Goal: Information Seeking & Learning: Learn about a topic

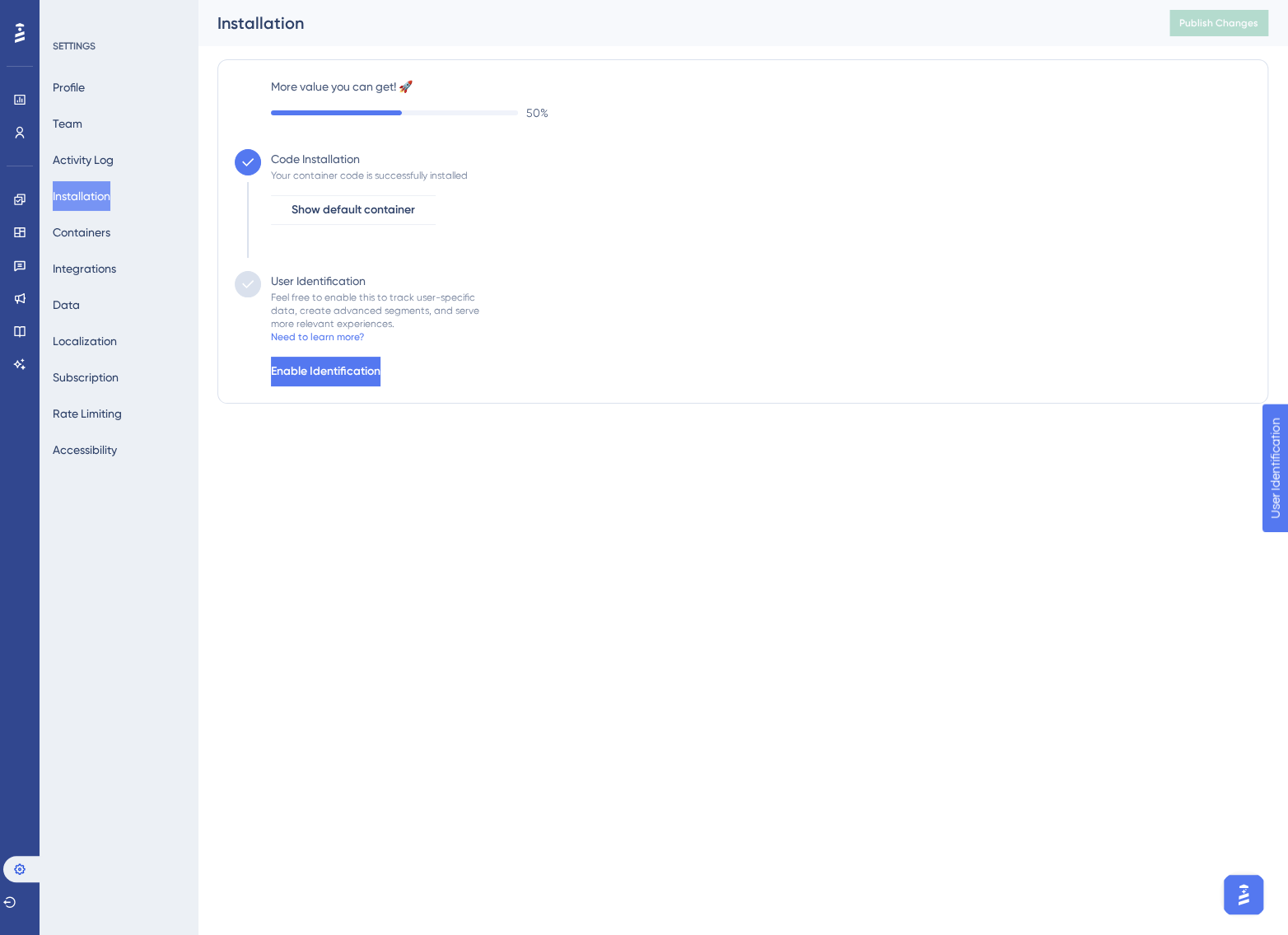
click at [462, 0] on html "Performance Users Engagement Widgets Feedback Product Updates Knowledge Base AI…" at bounding box center [644, 0] width 1288 height 0
click at [343, 375] on span "Enable Identification" at bounding box center [325, 371] width 109 height 20
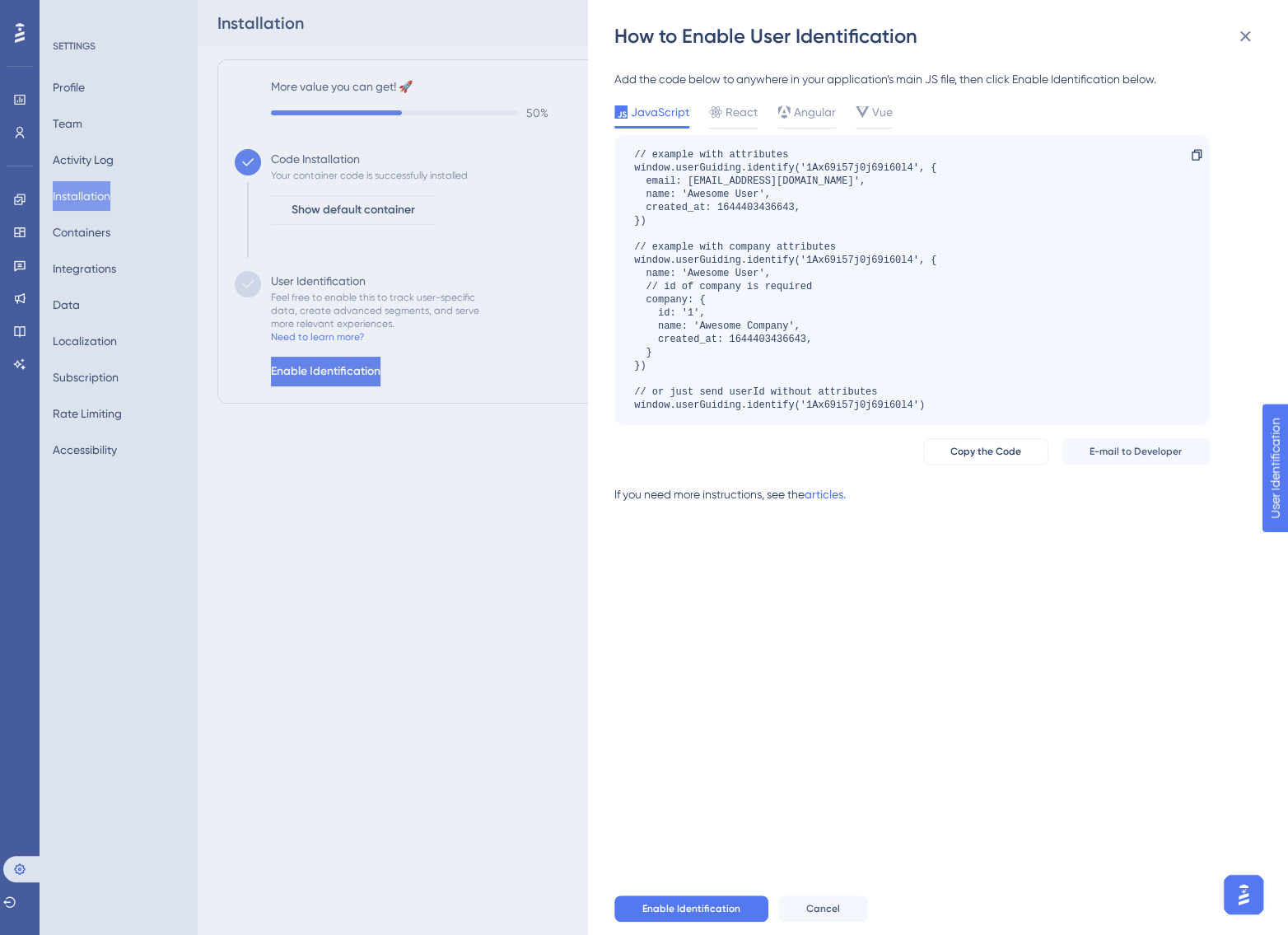
click at [972, 623] on div "Add the code below to anywhere in your application’s main JS file, then click E…" at bounding box center [947, 466] width 664 height 833
click at [436, 689] on div "How to Enable User Identification Add the code below to anywhere in your applic…" at bounding box center [644, 467] width 1288 height 935
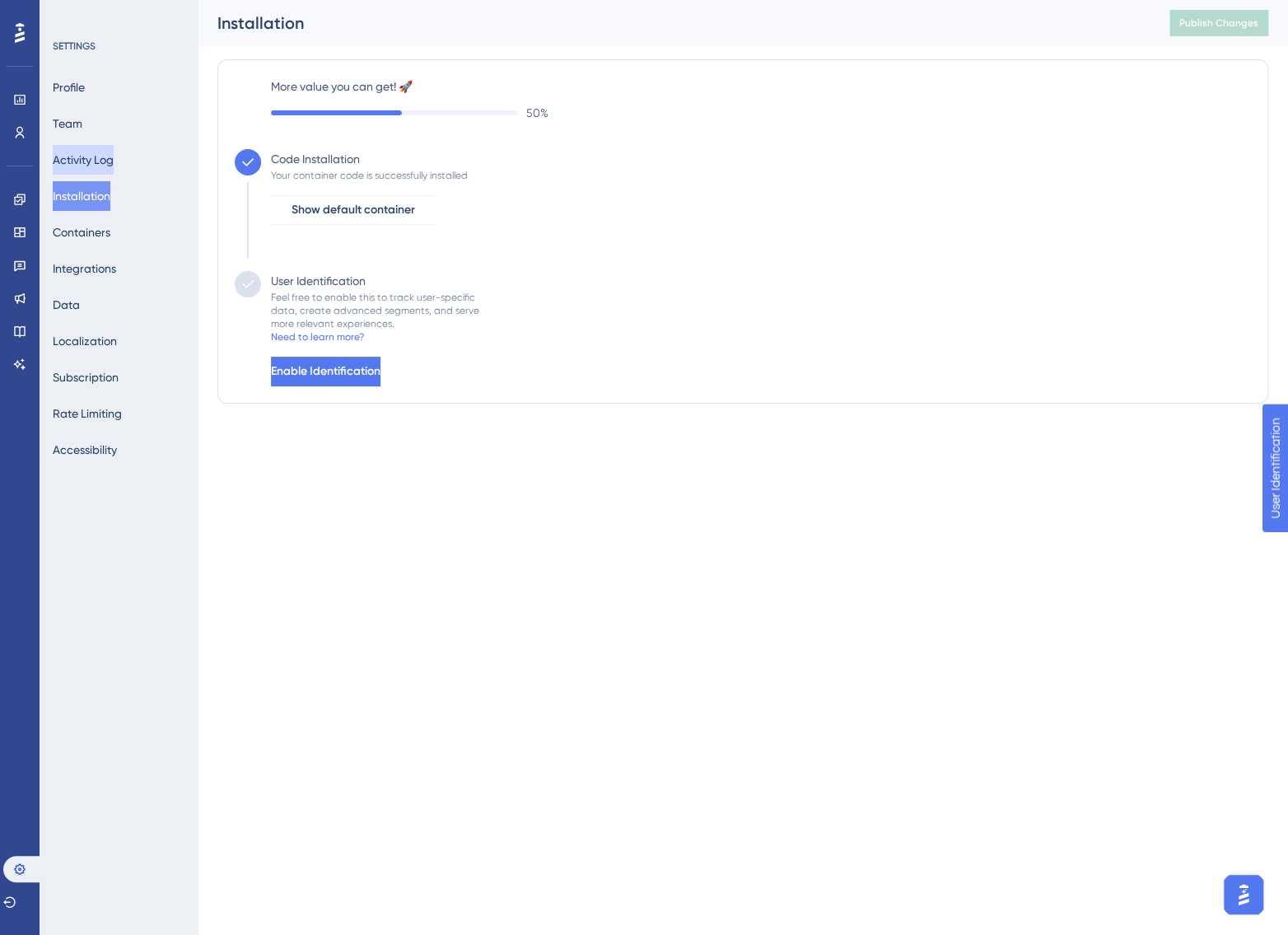
click at [95, 148] on button "Activity Log" at bounding box center [83, 160] width 61 height 30
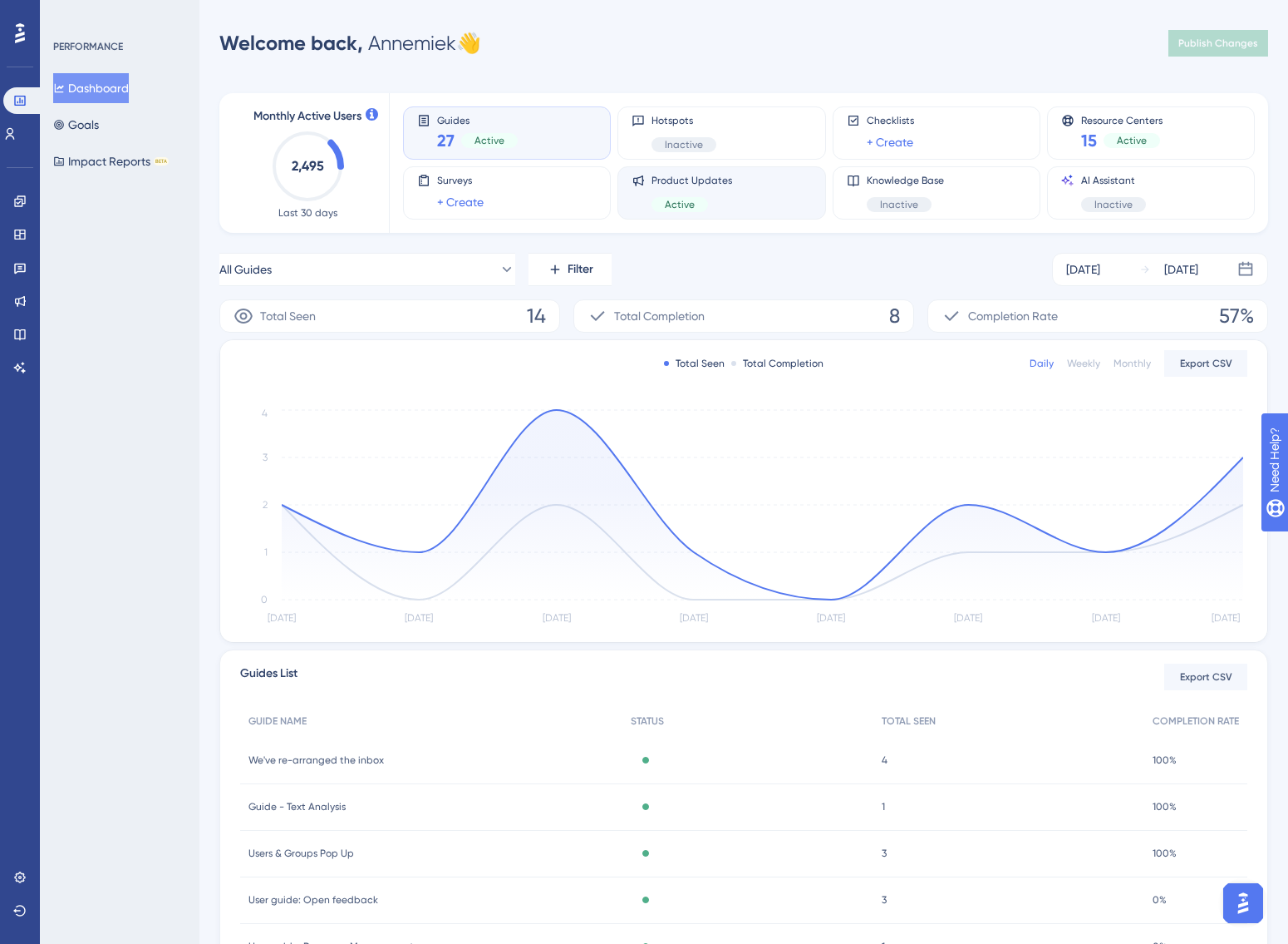
click at [763, 191] on div "Product Updates Active" at bounding box center [722, 192] width 180 height 38
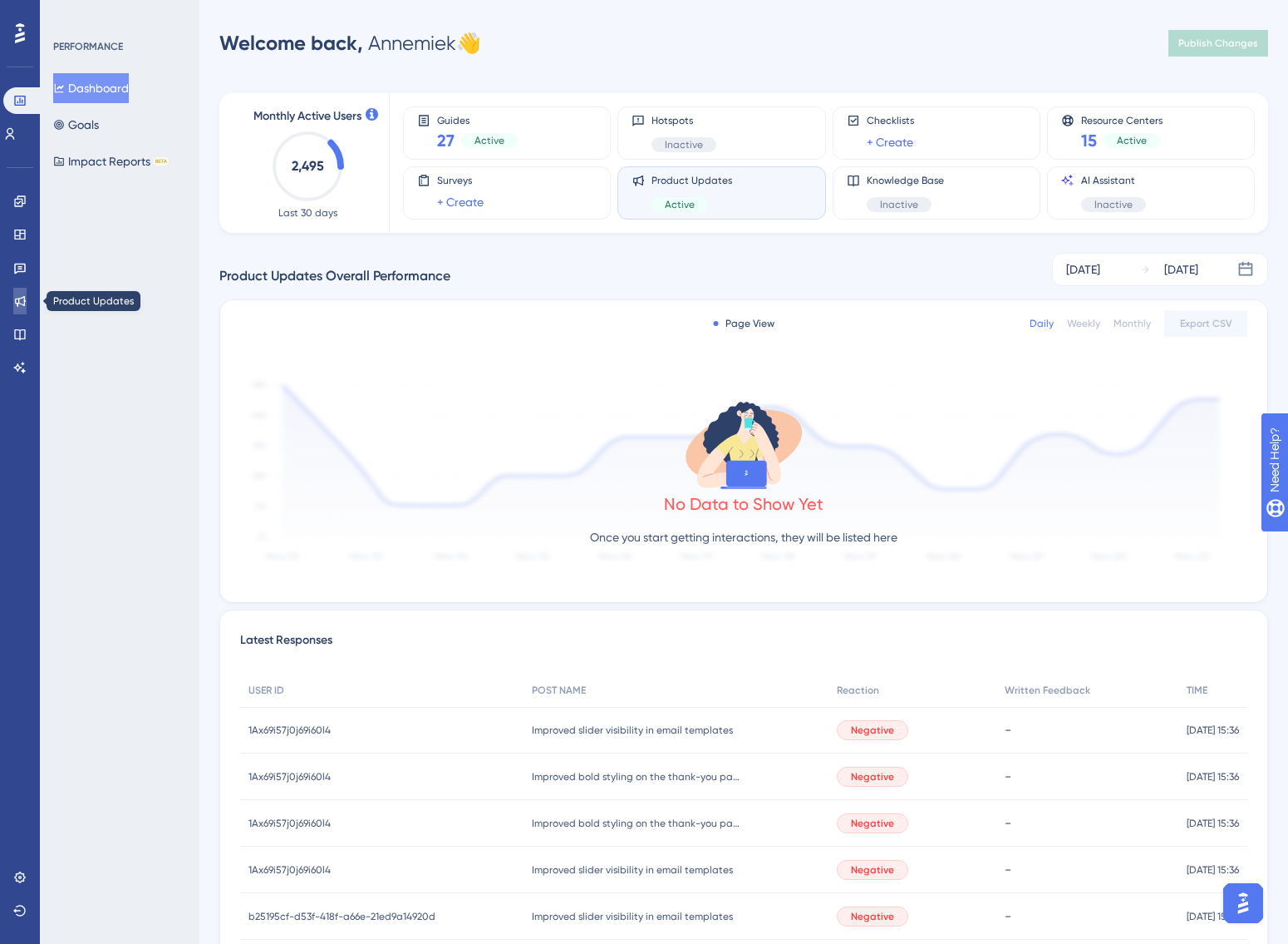
click at [19, 298] on icon at bounding box center [20, 301] width 11 height 11
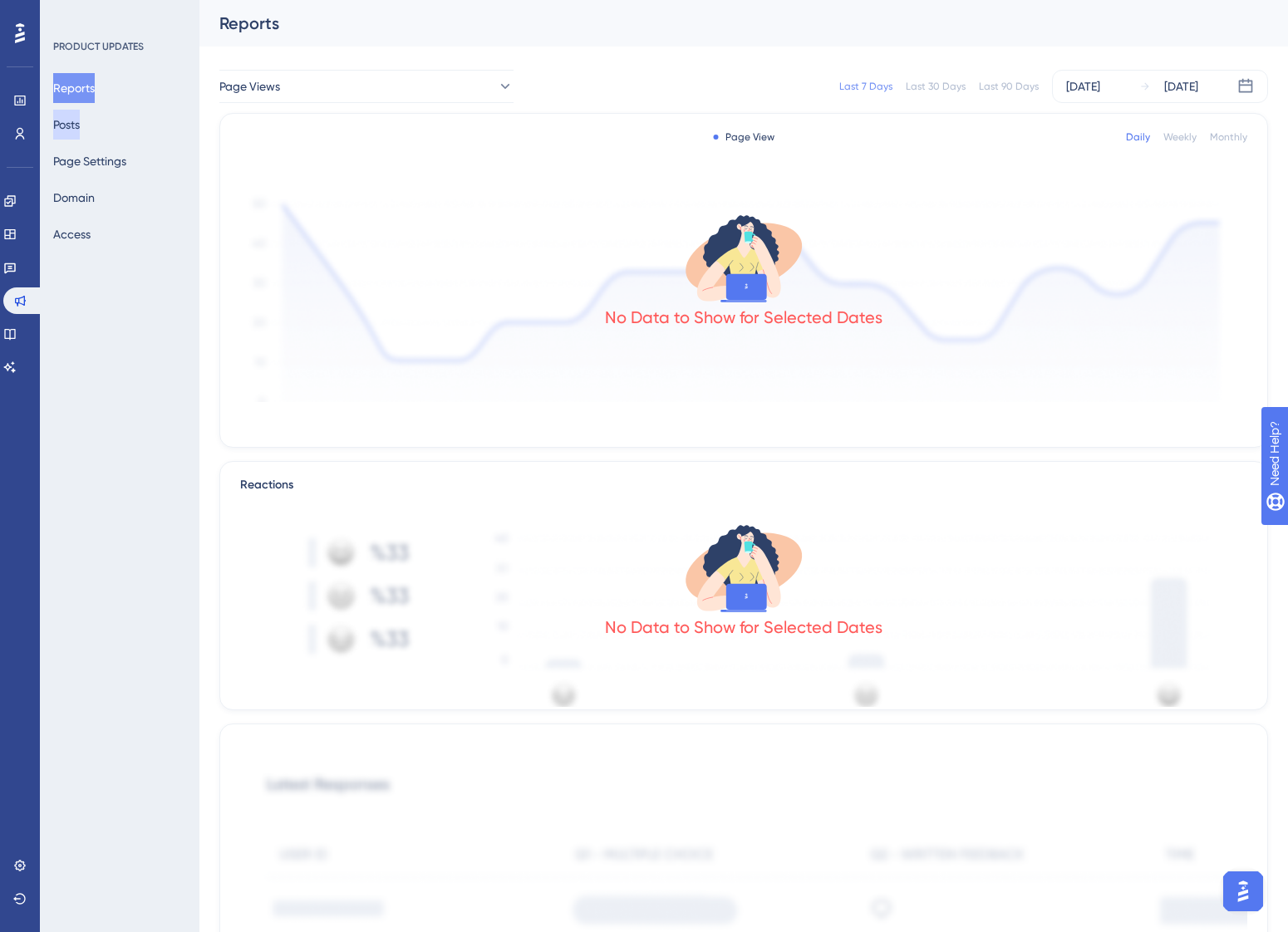
click at [80, 132] on button "Posts" at bounding box center [66, 125] width 26 height 30
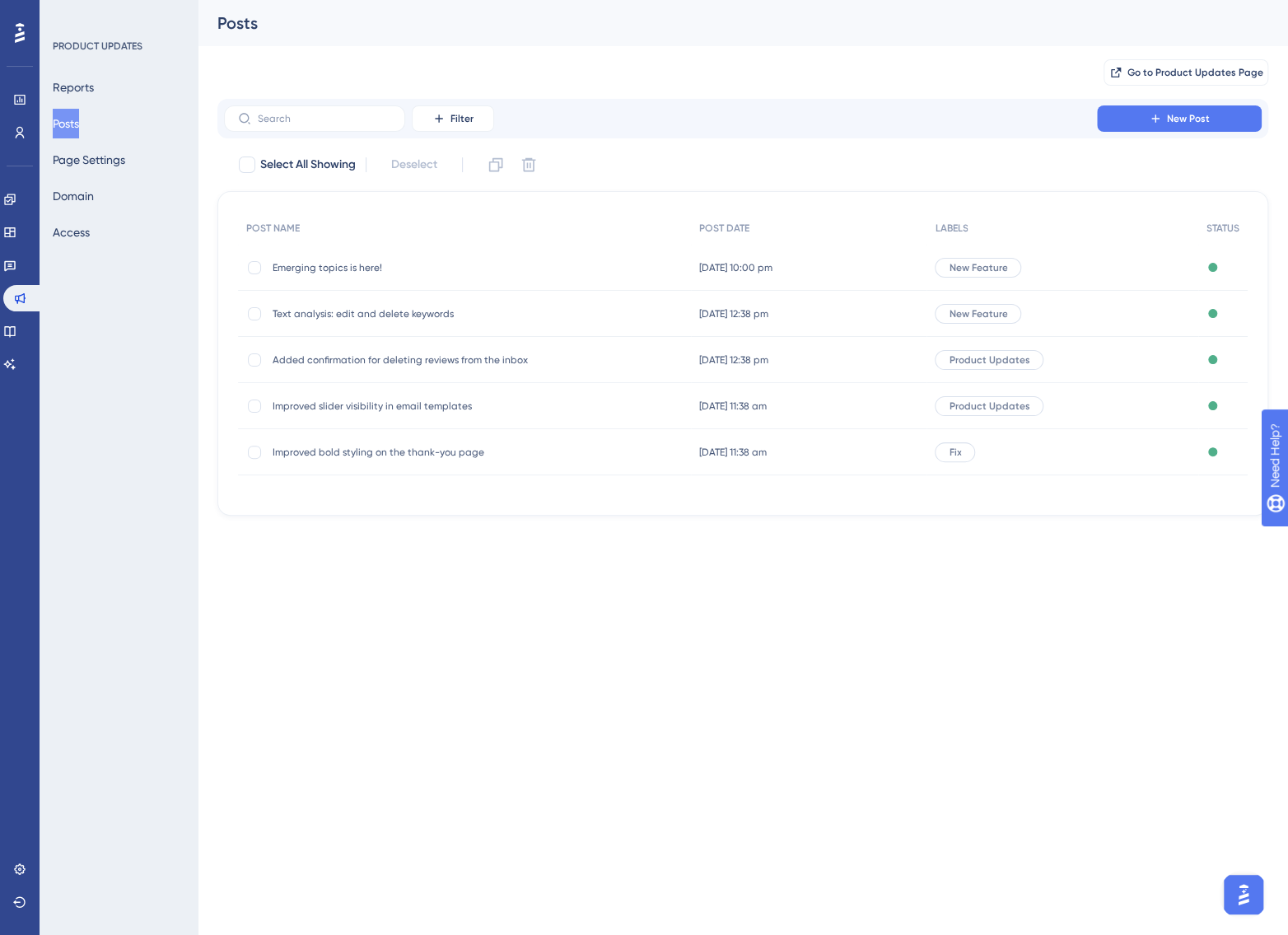
click at [1108, 265] on div "New Feature" at bounding box center [1062, 267] width 272 height 46
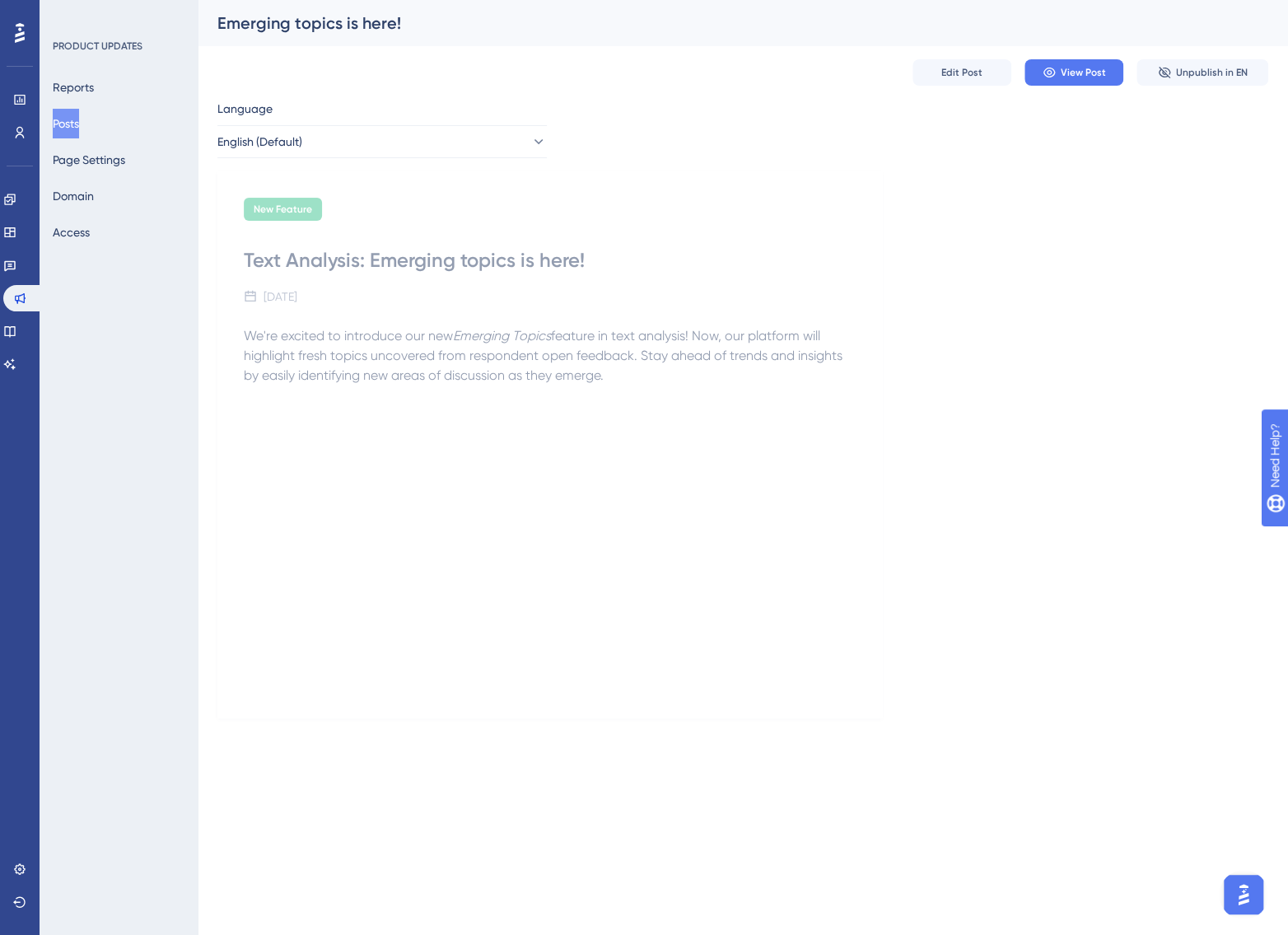
click at [600, 571] on div "We're excited to introduce our new Emerging Topics feature in text analysis! No…" at bounding box center [550, 507] width 613 height 362
click at [1063, 69] on span "View Post" at bounding box center [1084, 72] width 45 height 13
drag, startPoint x: 701, startPoint y: 579, endPoint x: 707, endPoint y: 553, distance: 26.7
click at [702, 578] on div "We're excited to introduce our new Emerging Topics feature in text analysis! No…" at bounding box center [550, 507] width 613 height 362
click at [92, 196] on button "Domain" at bounding box center [72, 196] width 41 height 30
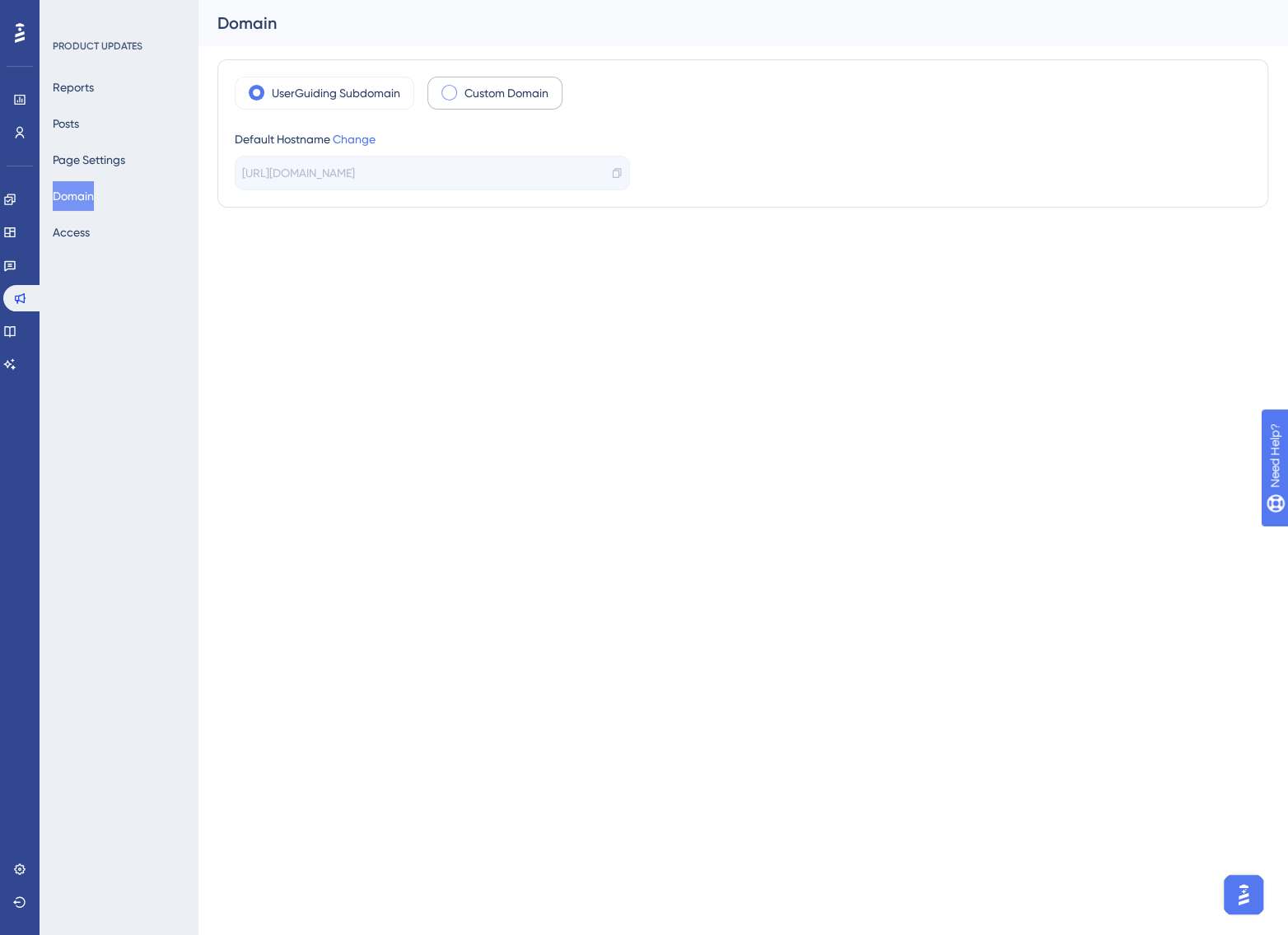
click at [520, 94] on label "Custom Domain" at bounding box center [506, 93] width 84 height 20
